Goal: Task Accomplishment & Management: Manage account settings

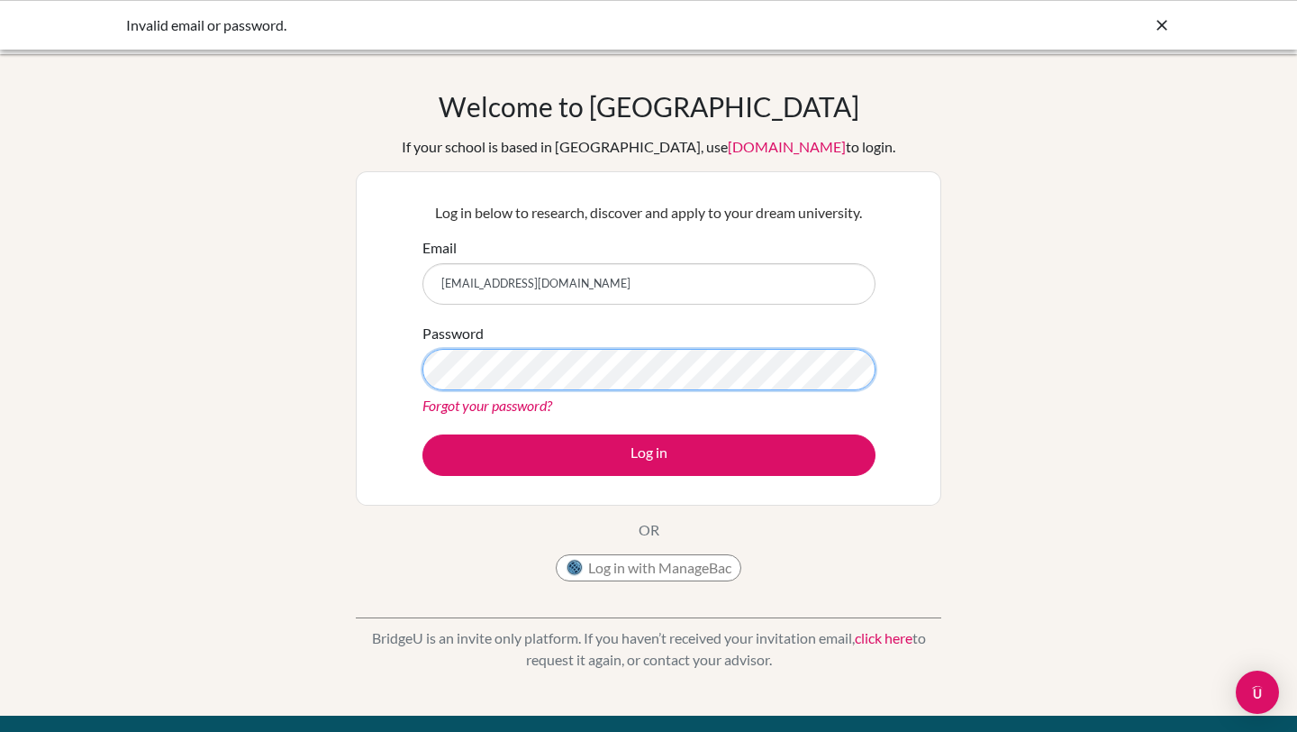
click at [423, 434] on button "Log in" at bounding box center [649, 454] width 453 height 41
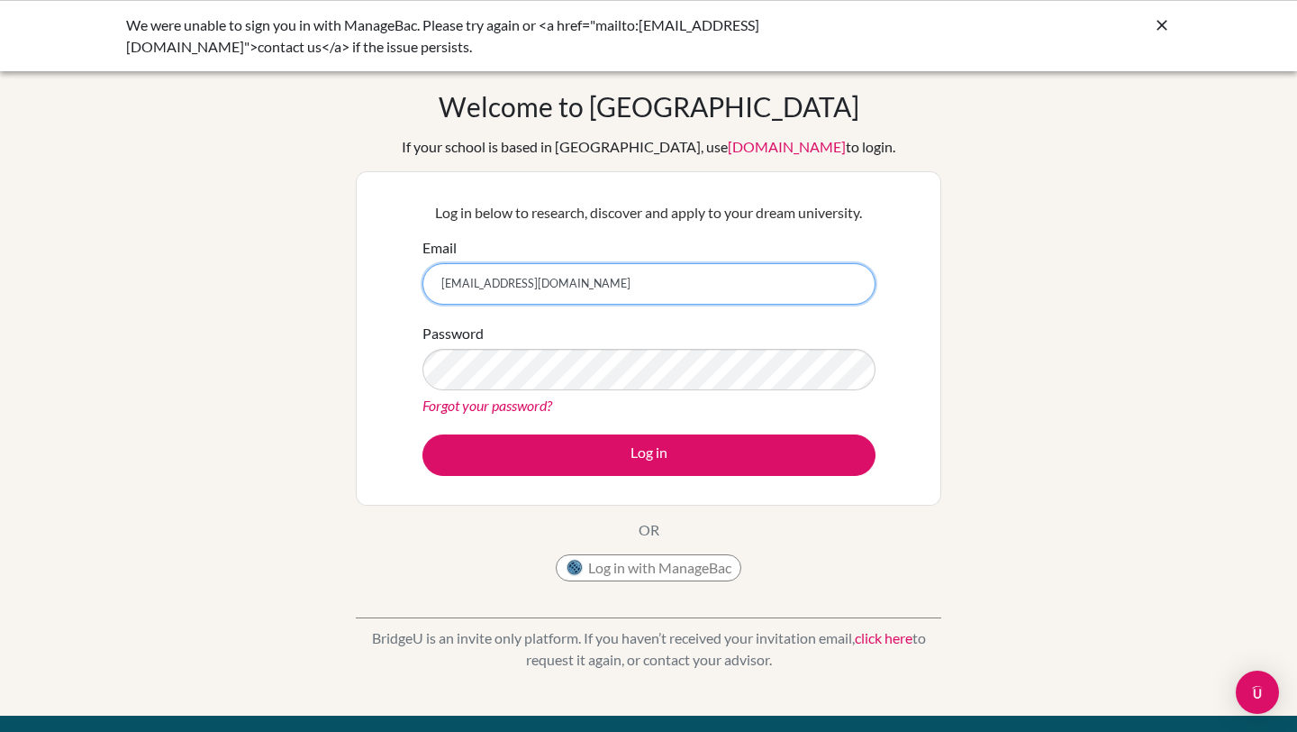
click at [502, 285] on input "[EMAIL_ADDRESS][DOMAIN_NAME]" at bounding box center [649, 283] width 453 height 41
click at [541, 286] on input "[EMAIL_ADDRESS][DOMAIN_NAME]" at bounding box center [649, 283] width 453 height 41
drag, startPoint x: 541, startPoint y: 286, endPoint x: 495, endPoint y: 287, distance: 46.0
click at [495, 287] on input "[EMAIL_ADDRESS][DOMAIN_NAME]" at bounding box center [649, 283] width 453 height 41
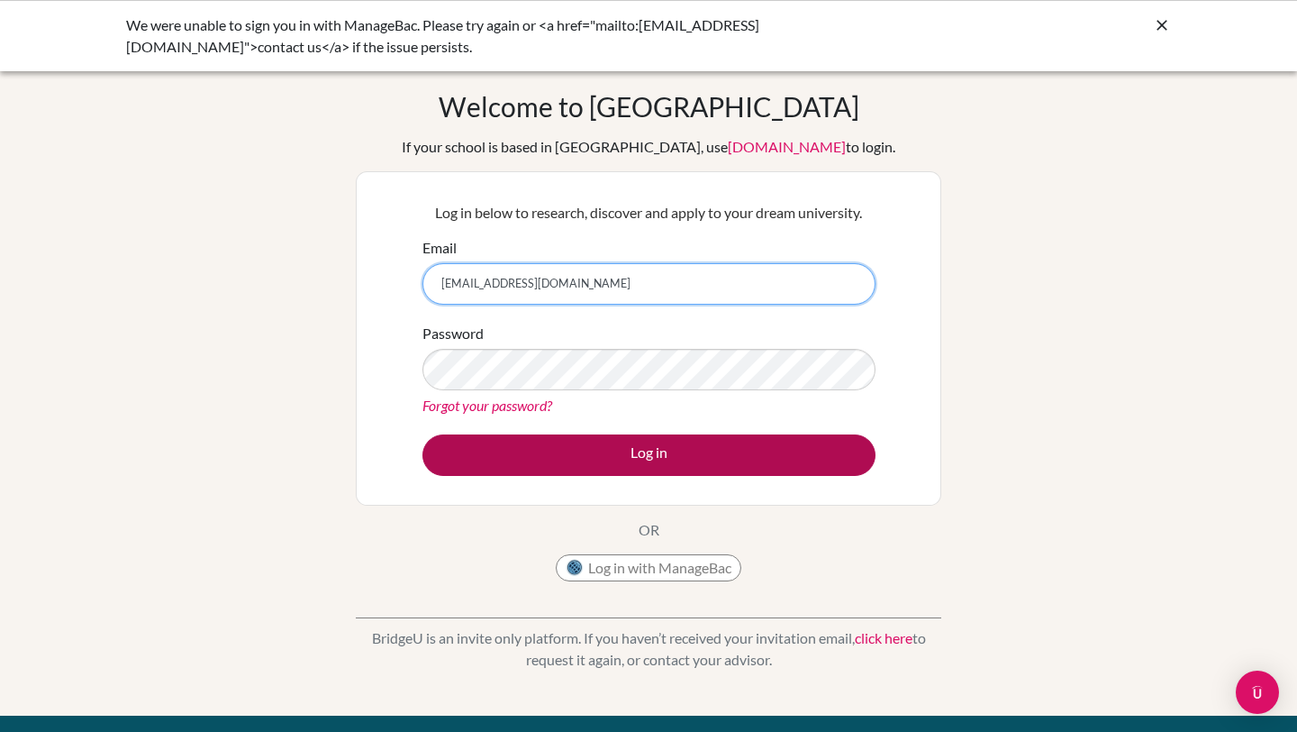
type input "csaltel@icloud.com"
click at [517, 450] on button "Log in" at bounding box center [649, 454] width 453 height 41
